Goal: Task Accomplishment & Management: Manage account settings

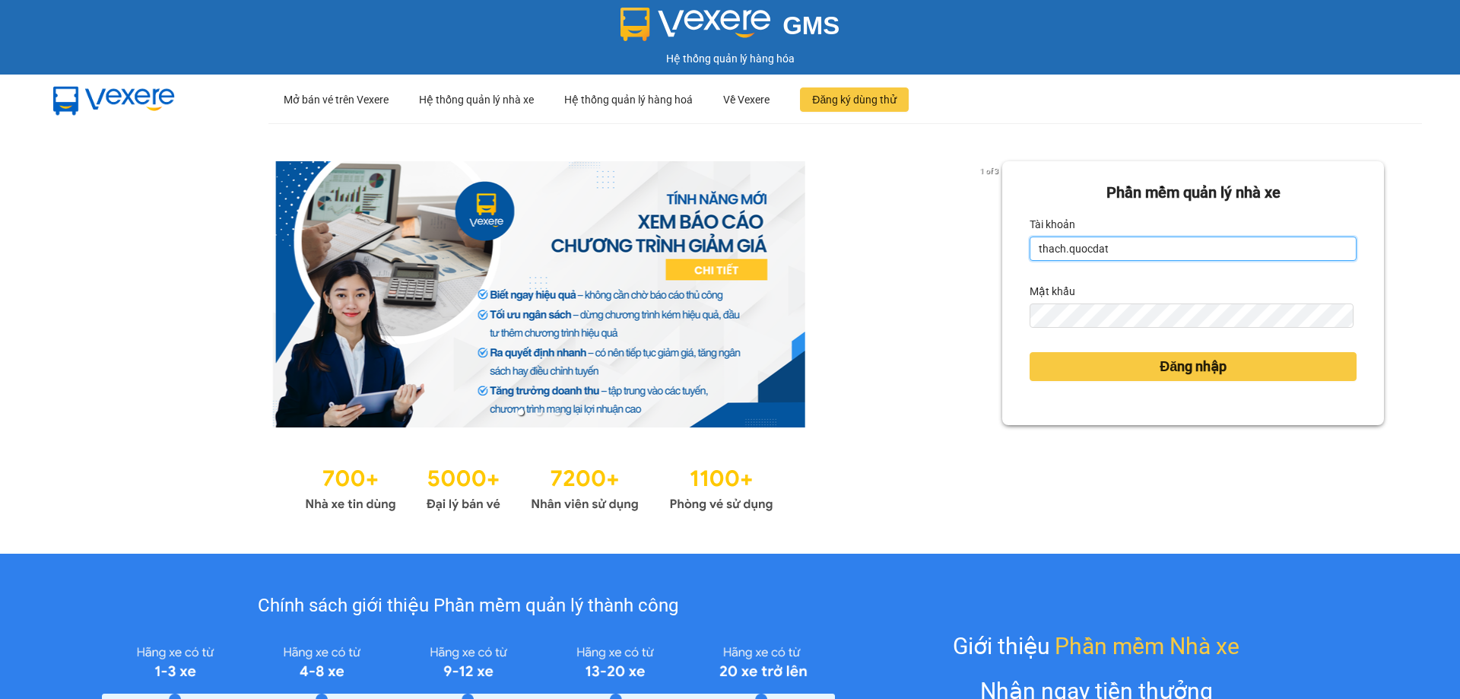
click at [1183, 249] on input "thach.quocdat" at bounding box center [1193, 248] width 327 height 24
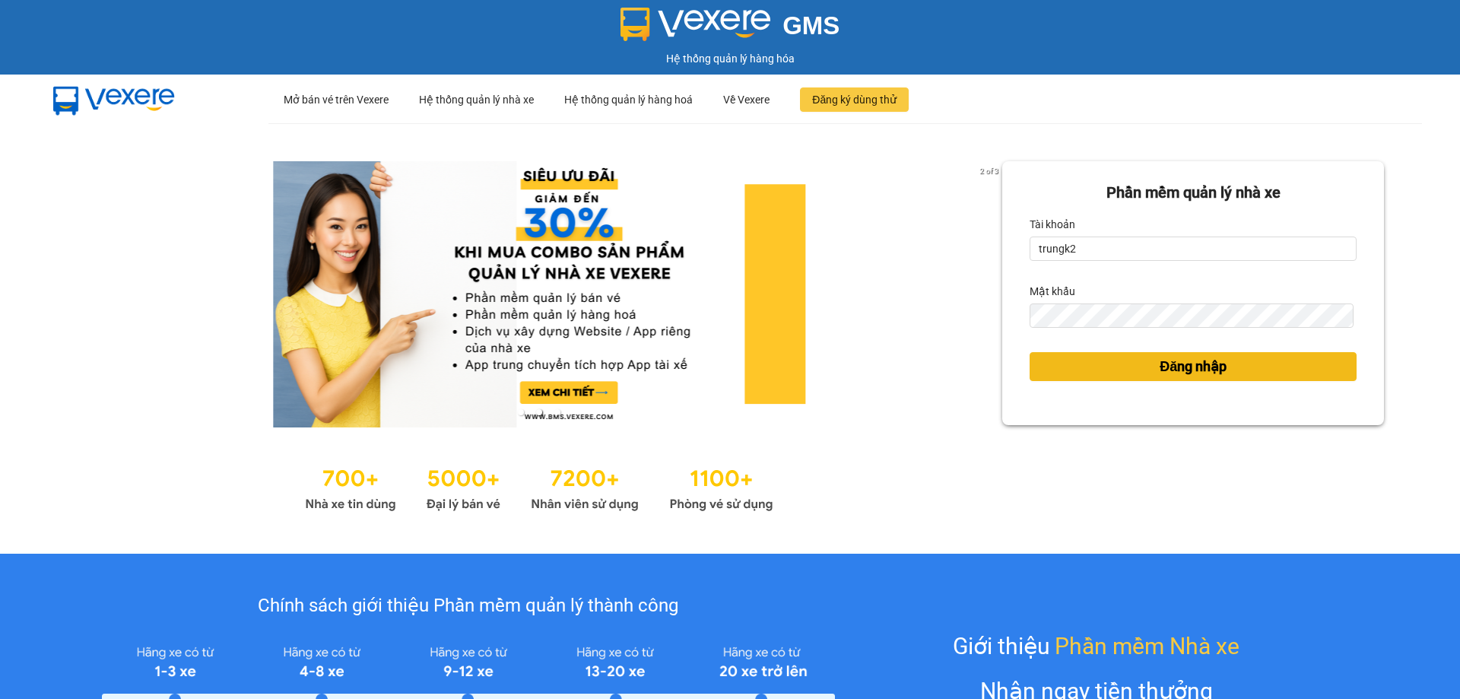
click at [1208, 361] on span "Đăng nhập" at bounding box center [1193, 366] width 67 height 21
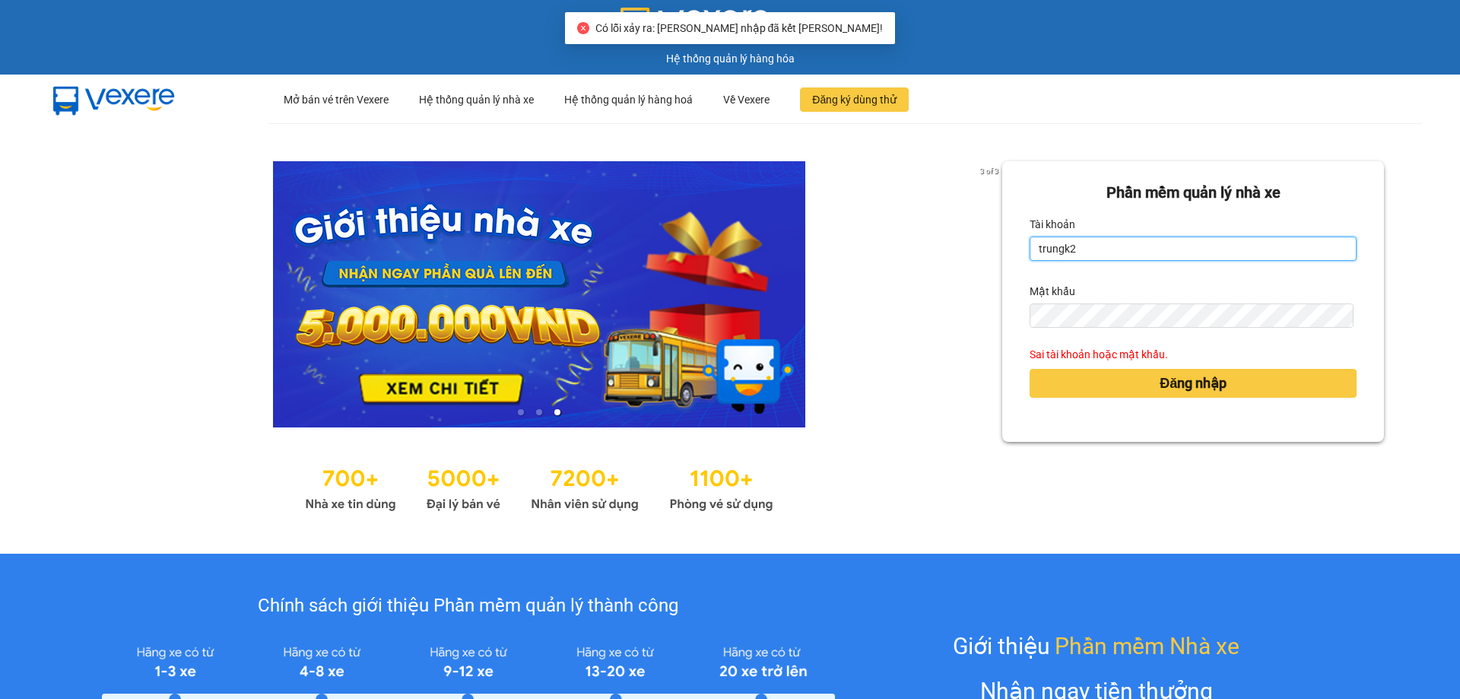
click at [1168, 244] on input "trungk2" at bounding box center [1193, 248] width 327 height 24
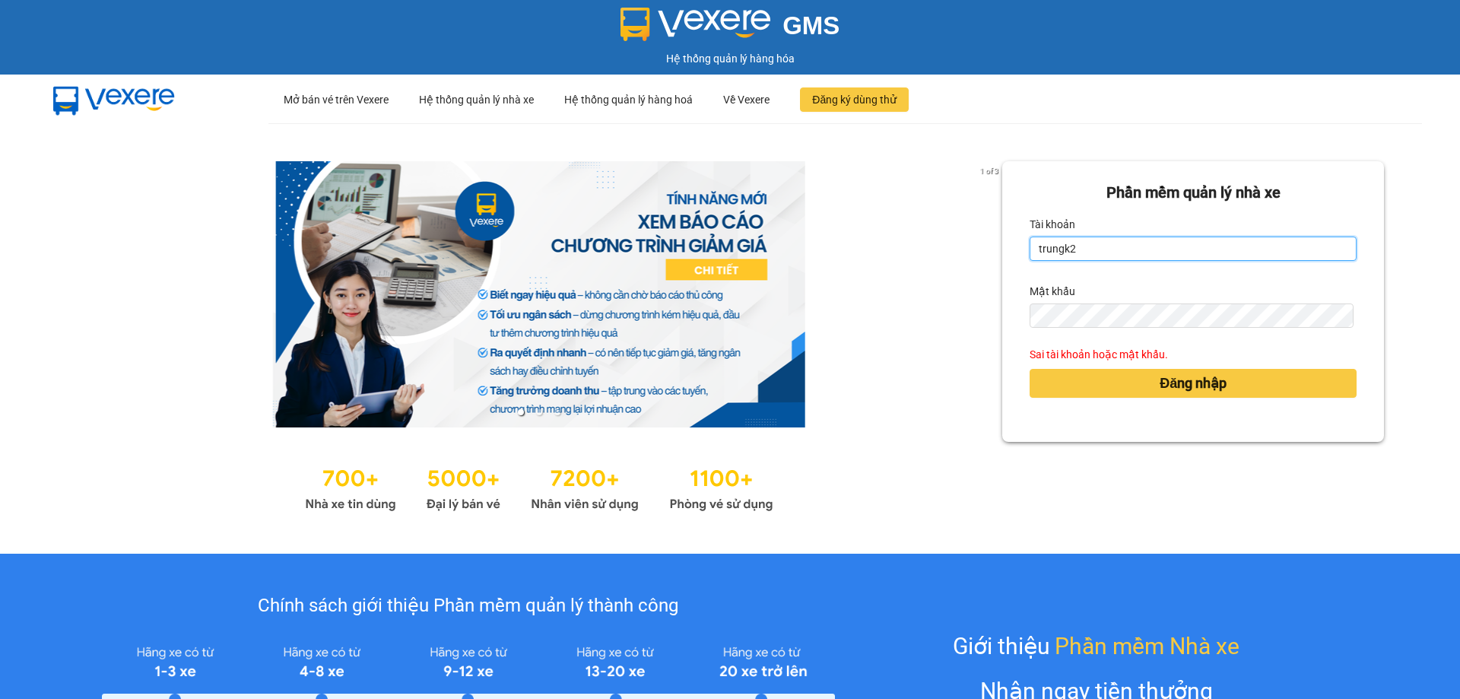
type input "trungk2.quocdat"
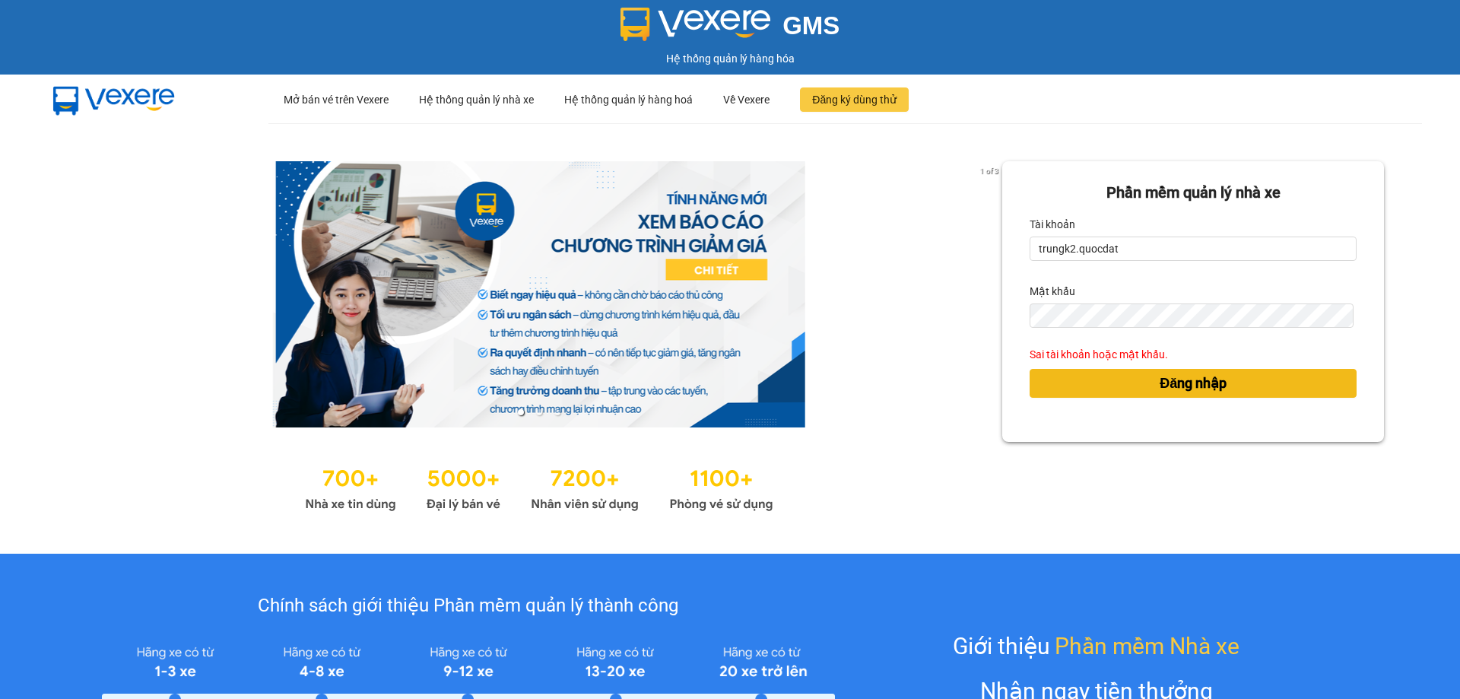
click at [1202, 375] on span "Đăng nhập" at bounding box center [1193, 383] width 67 height 21
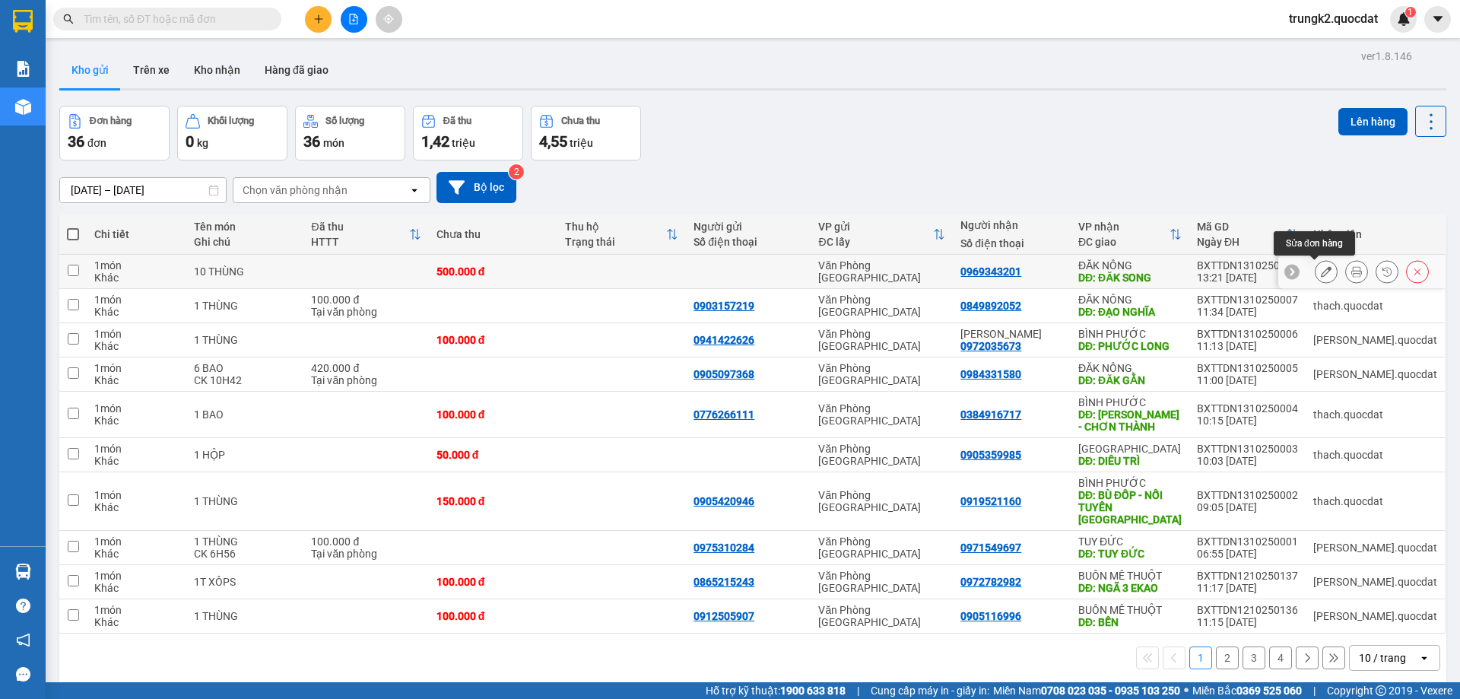
click at [1321, 268] on icon at bounding box center [1326, 271] width 11 height 11
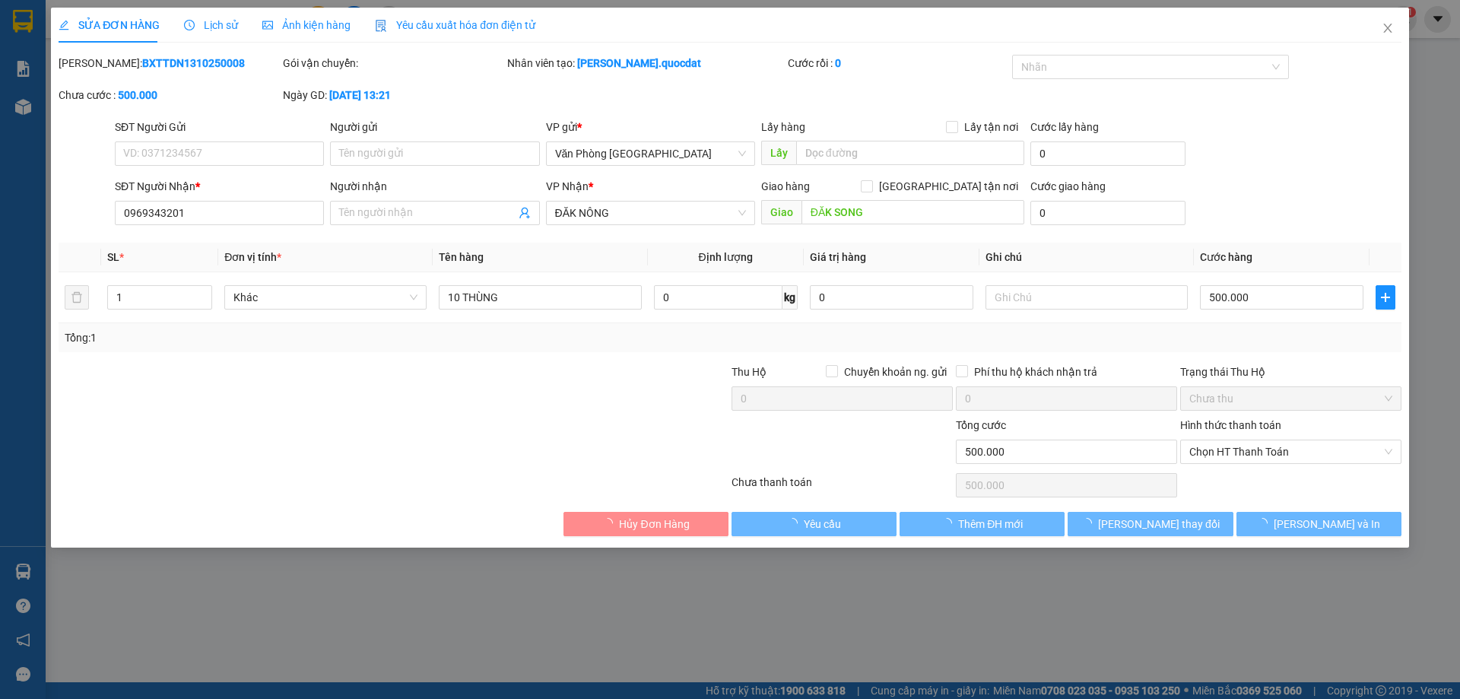
type input "0969343201"
type input "ĐĂK SONG"
type input "0"
type input "500.000"
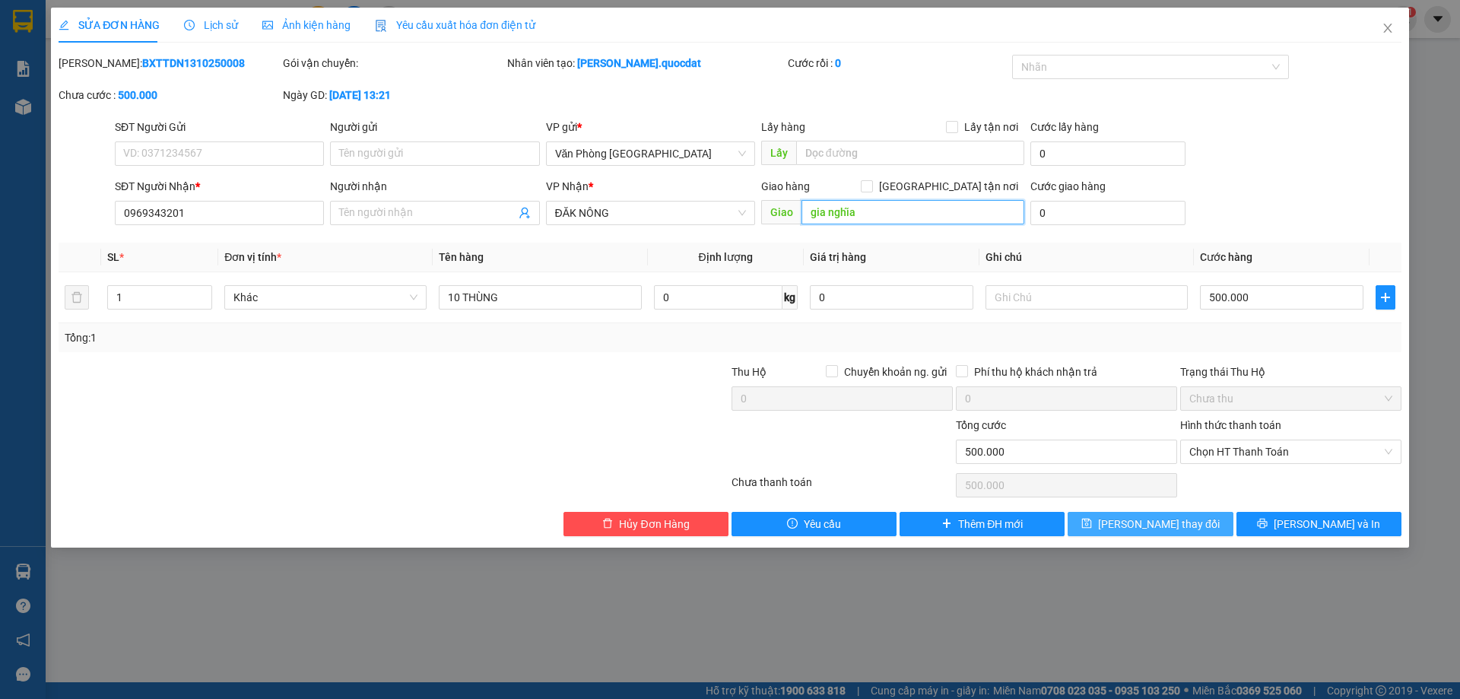
type input "gia nghĩa"
click at [1169, 522] on span "Lưu thay đổi" at bounding box center [1159, 524] width 122 height 17
